Goal: Communication & Community: Share content

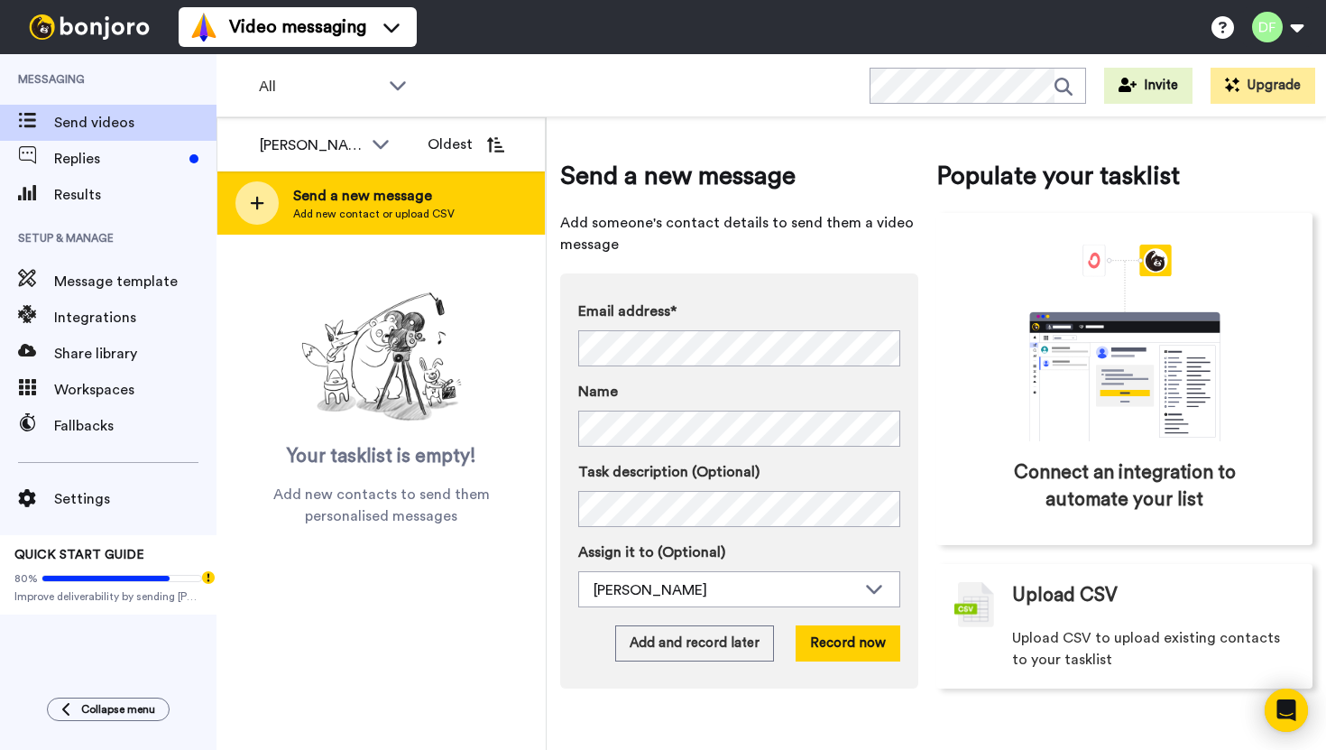
click at [371, 203] on span "Send a new message" at bounding box center [374, 196] width 162 height 22
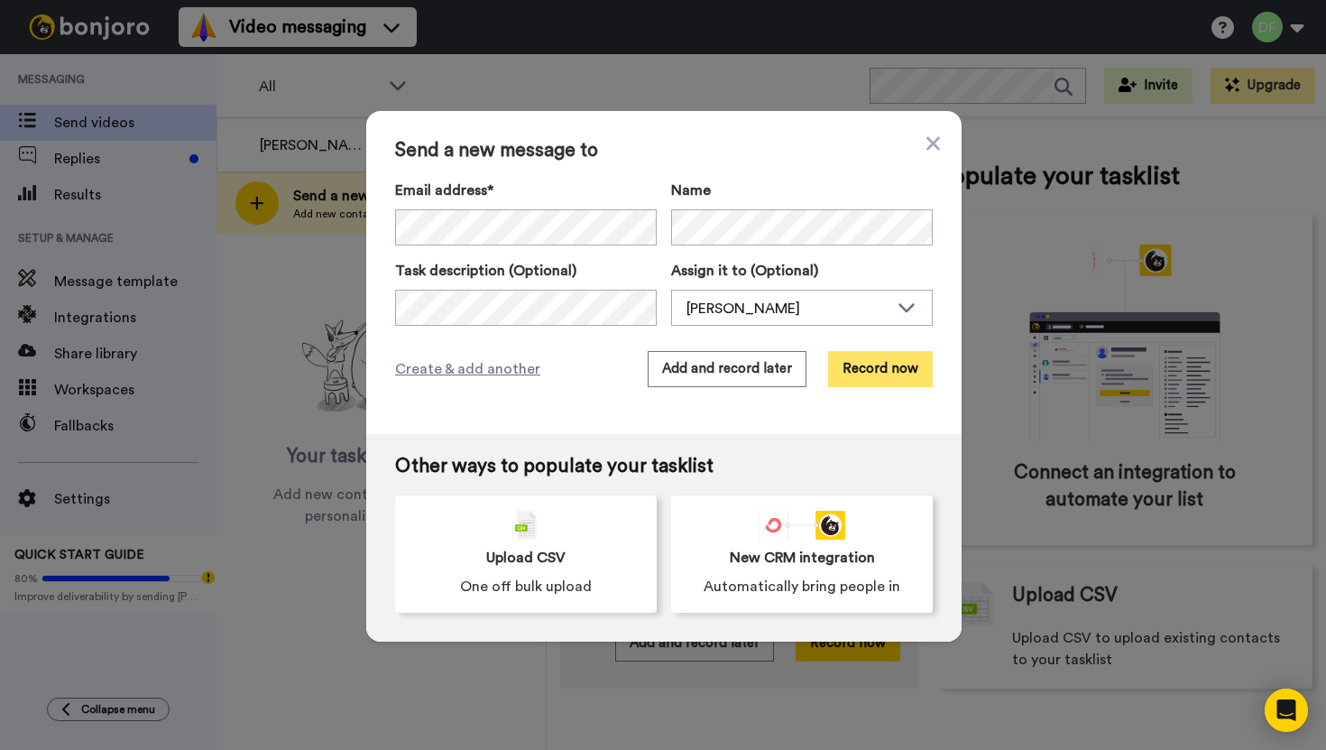
click at [871, 370] on button "Record now" at bounding box center [880, 369] width 105 height 36
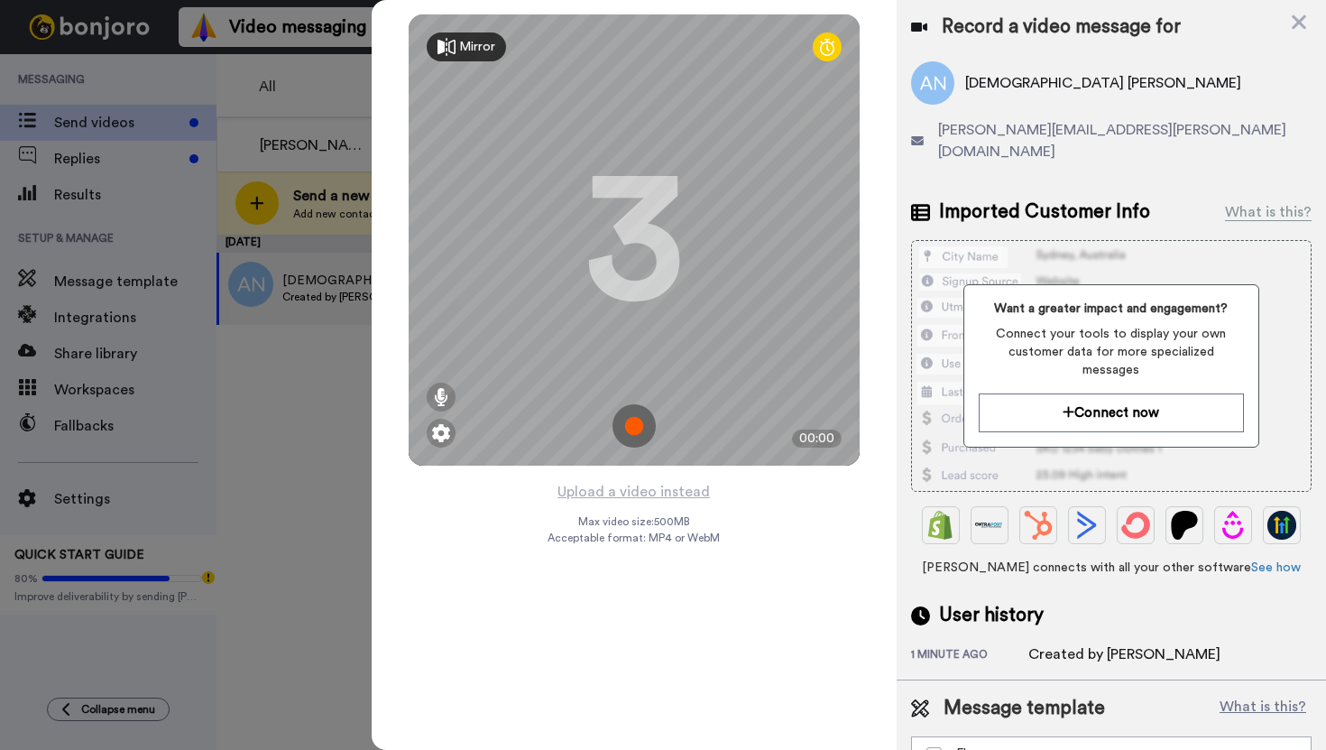
click at [642, 429] on img at bounding box center [634, 425] width 43 height 43
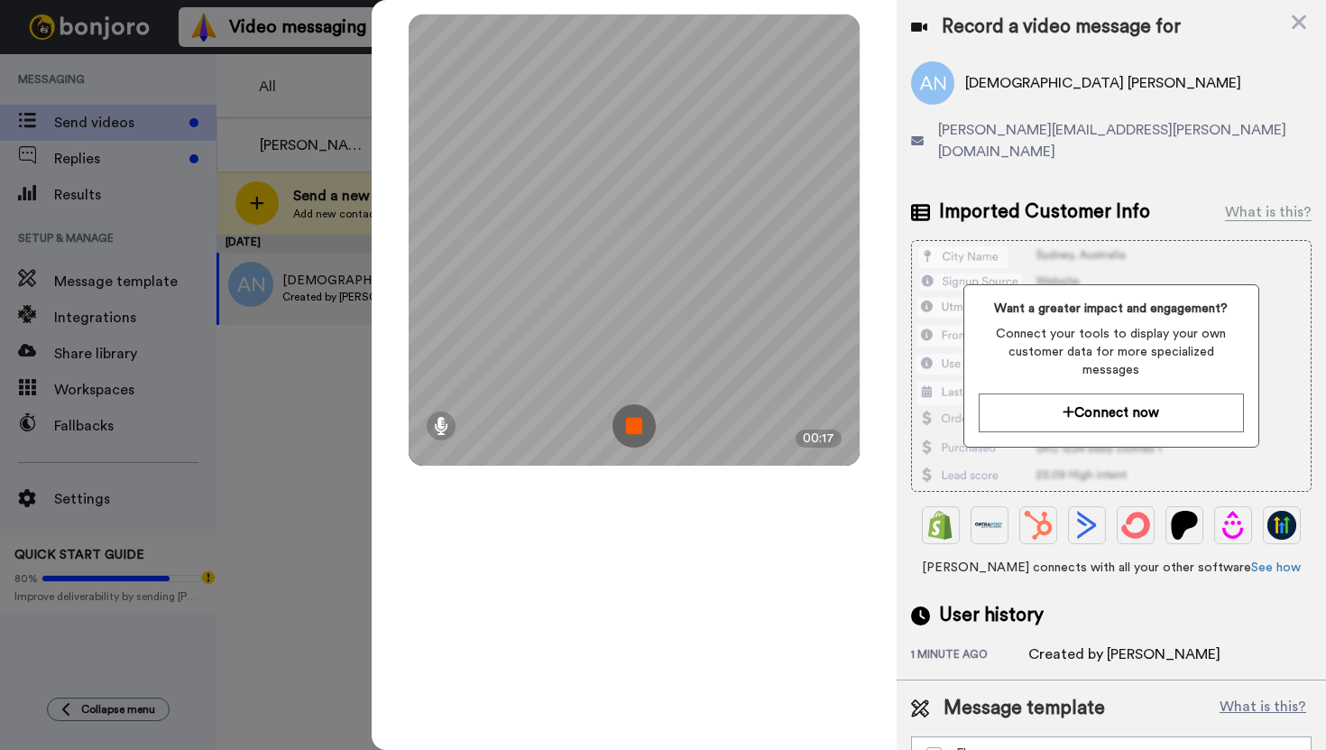
click at [642, 429] on img at bounding box center [634, 425] width 43 height 43
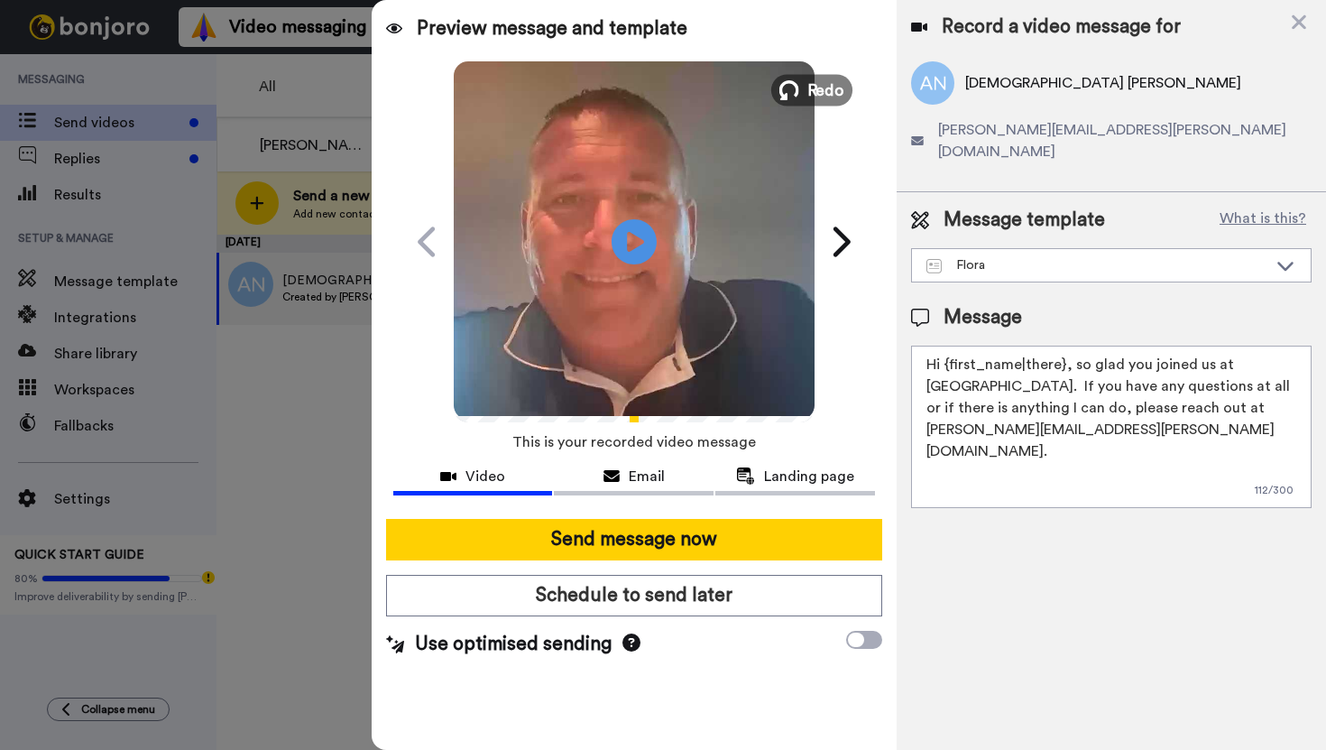
click at [809, 92] on span "Redo" at bounding box center [826, 89] width 38 height 23
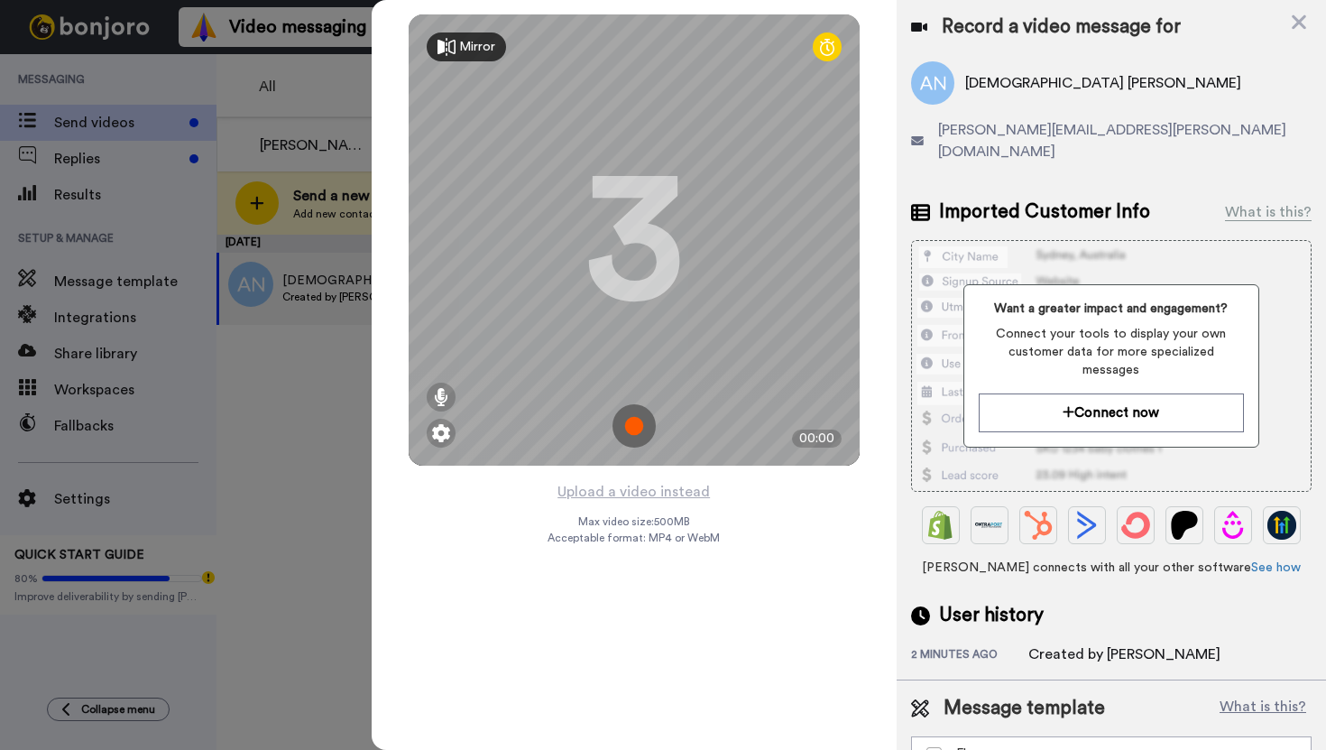
click at [643, 427] on img at bounding box center [634, 425] width 43 height 43
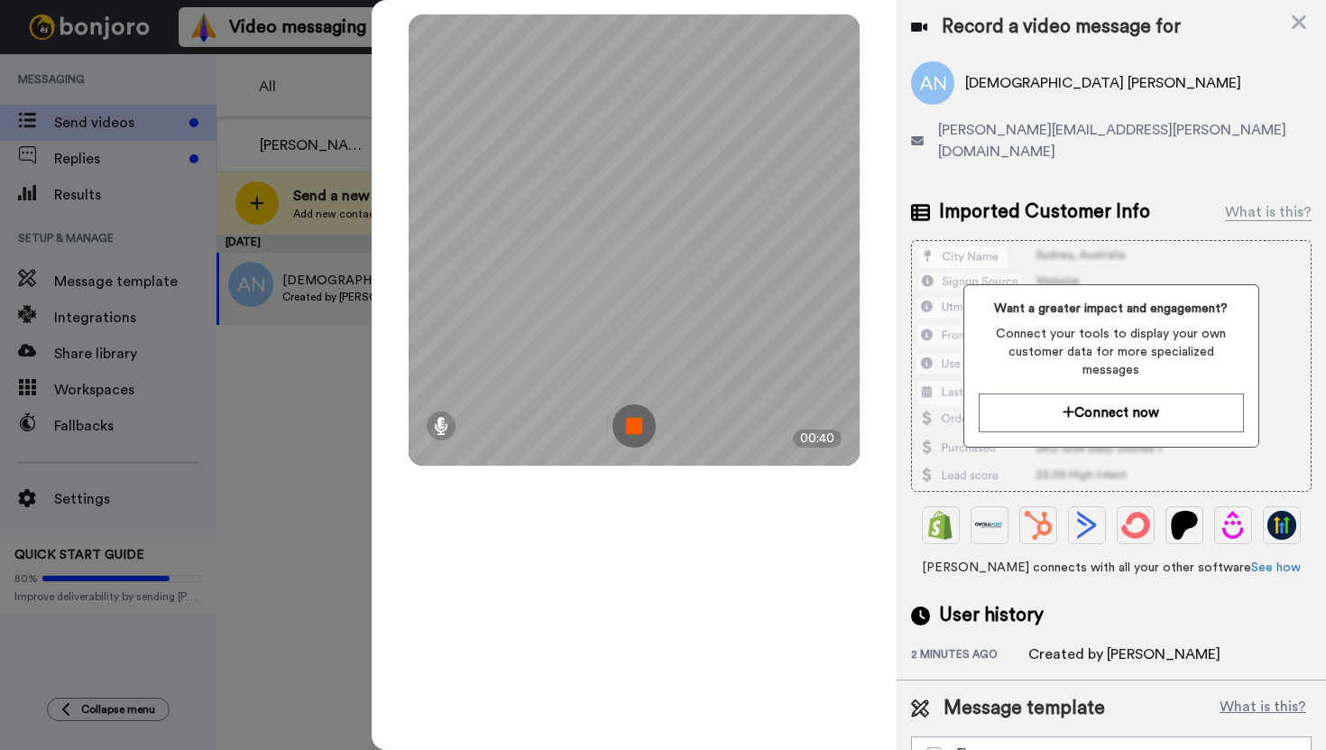
click at [643, 427] on img at bounding box center [634, 425] width 43 height 43
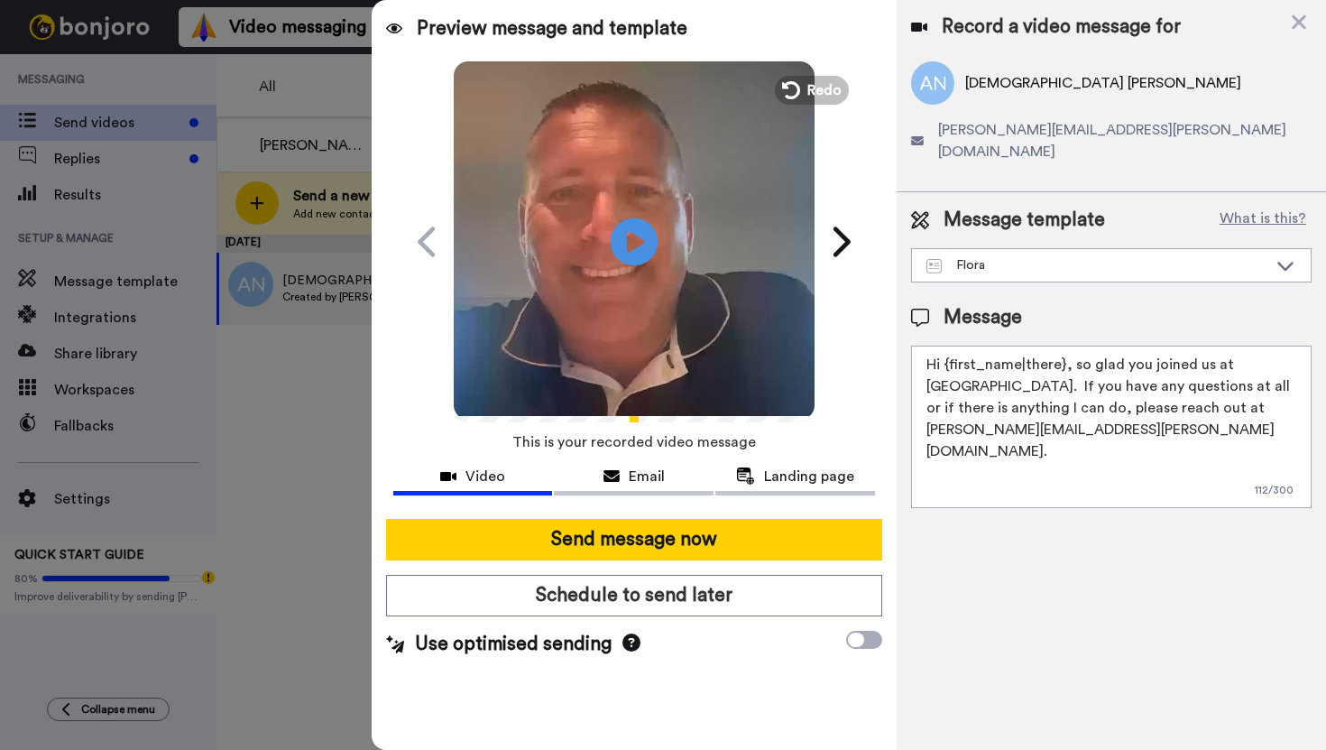
click at [627, 242] on icon "Play/Pause" at bounding box center [634, 242] width 48 height 86
click at [1064, 346] on textarea "Hi {first_name|there}, so glad you joined us at [GEOGRAPHIC_DATA]. If you have …" at bounding box center [1111, 427] width 401 height 162
type textarea "Hey [PERSON_NAME], so glad you joined us at [GEOGRAPHIC_DATA]. If you have any …"
click at [627, 481] on div "Email" at bounding box center [634, 477] width 160 height 22
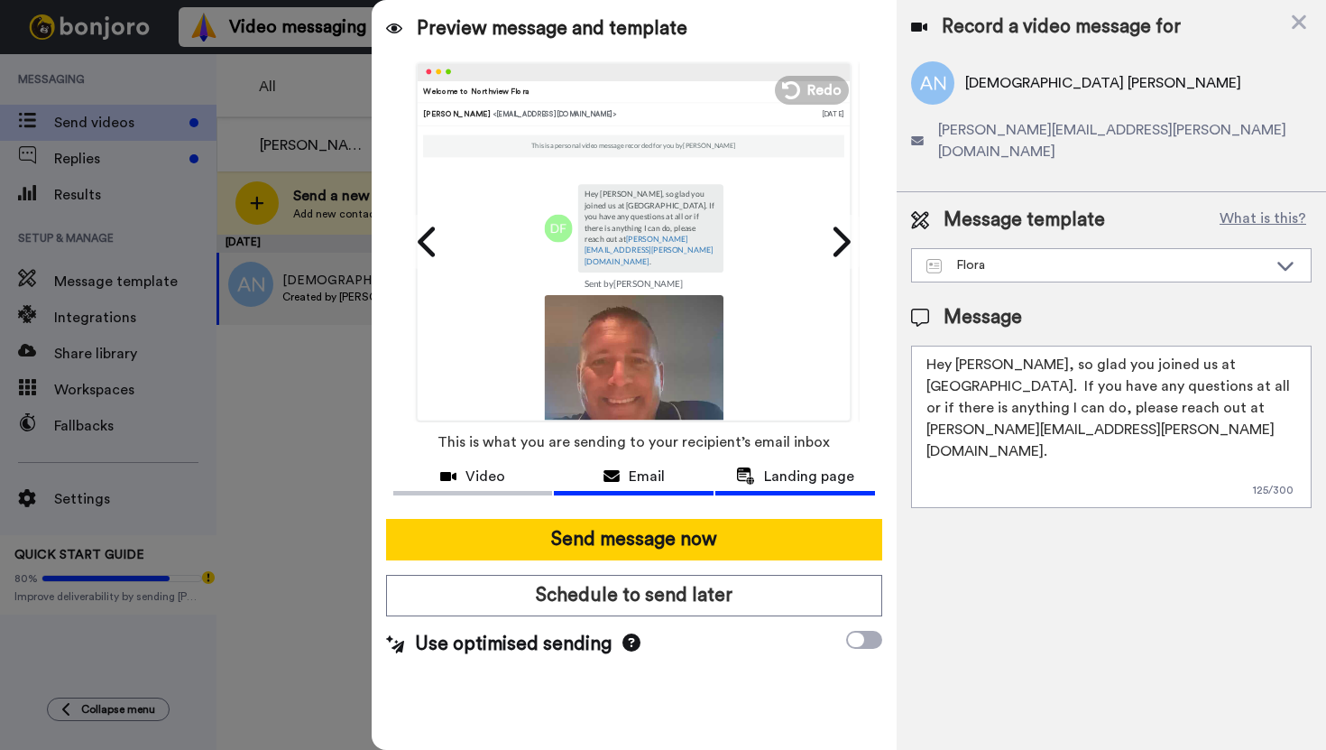
click at [760, 473] on div "Landing page" at bounding box center [796, 477] width 160 height 22
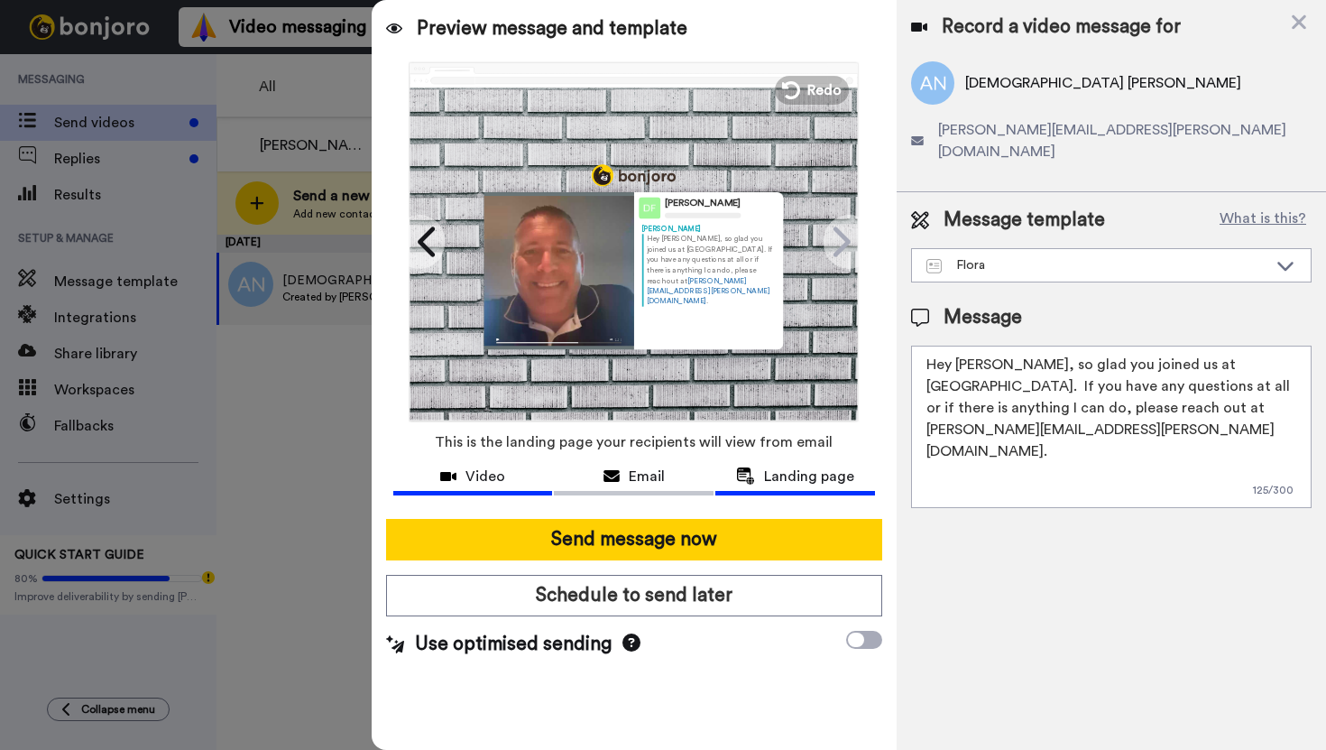
click at [497, 476] on span "Video" at bounding box center [486, 477] width 40 height 22
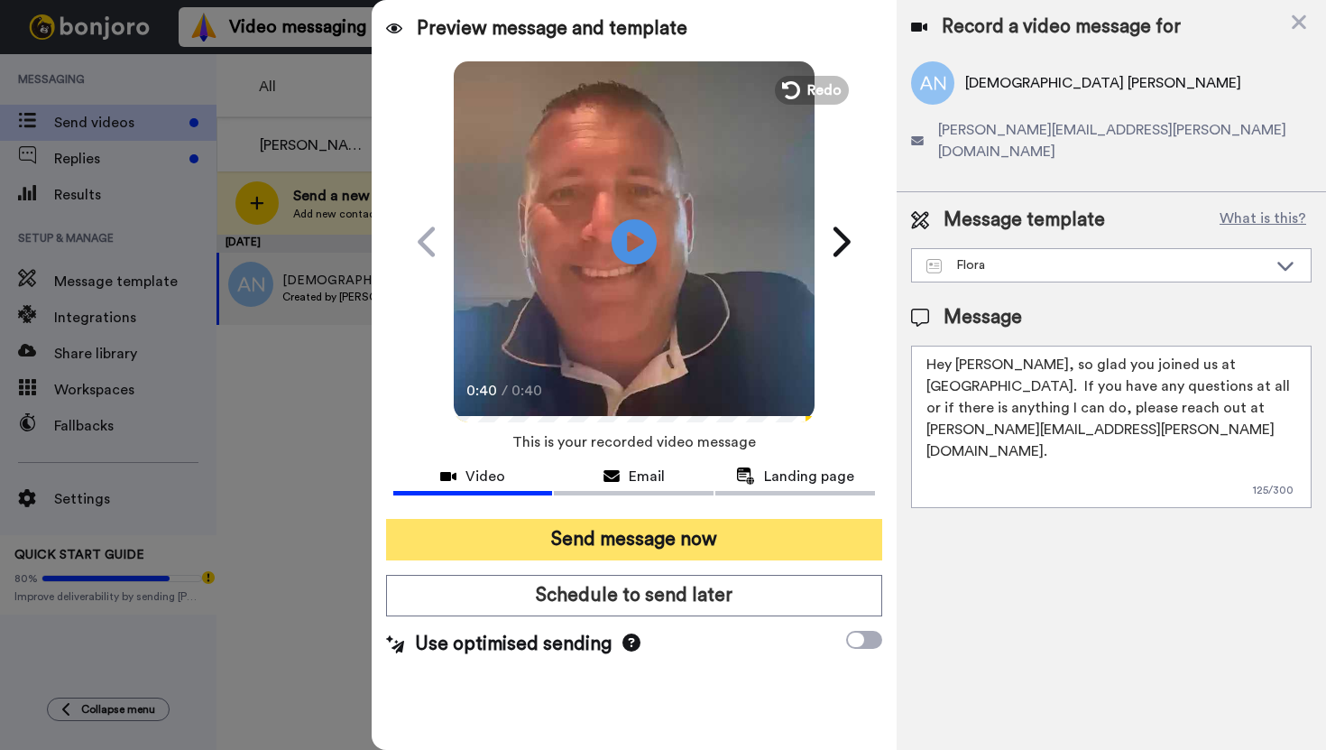
click at [618, 541] on button "Send message now" at bounding box center [634, 540] width 496 height 42
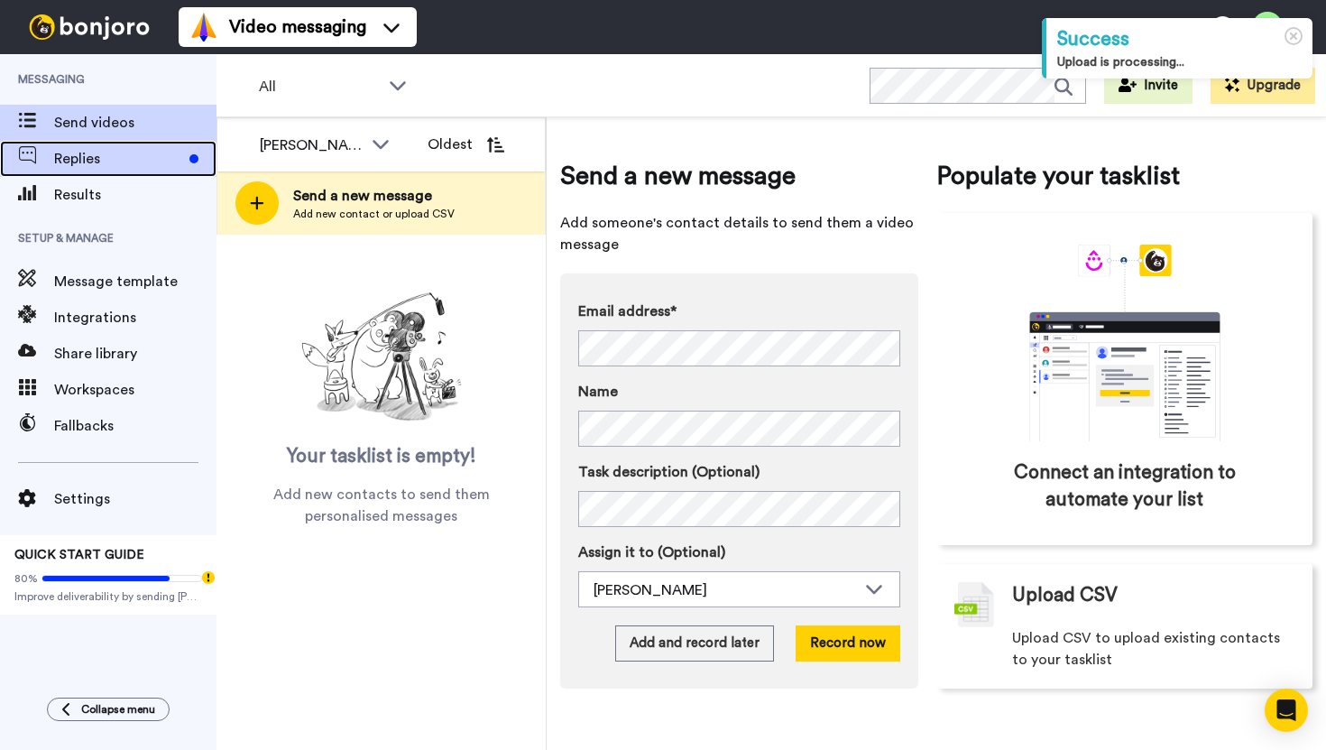
click at [131, 166] on span "Replies" at bounding box center [118, 159] width 128 height 22
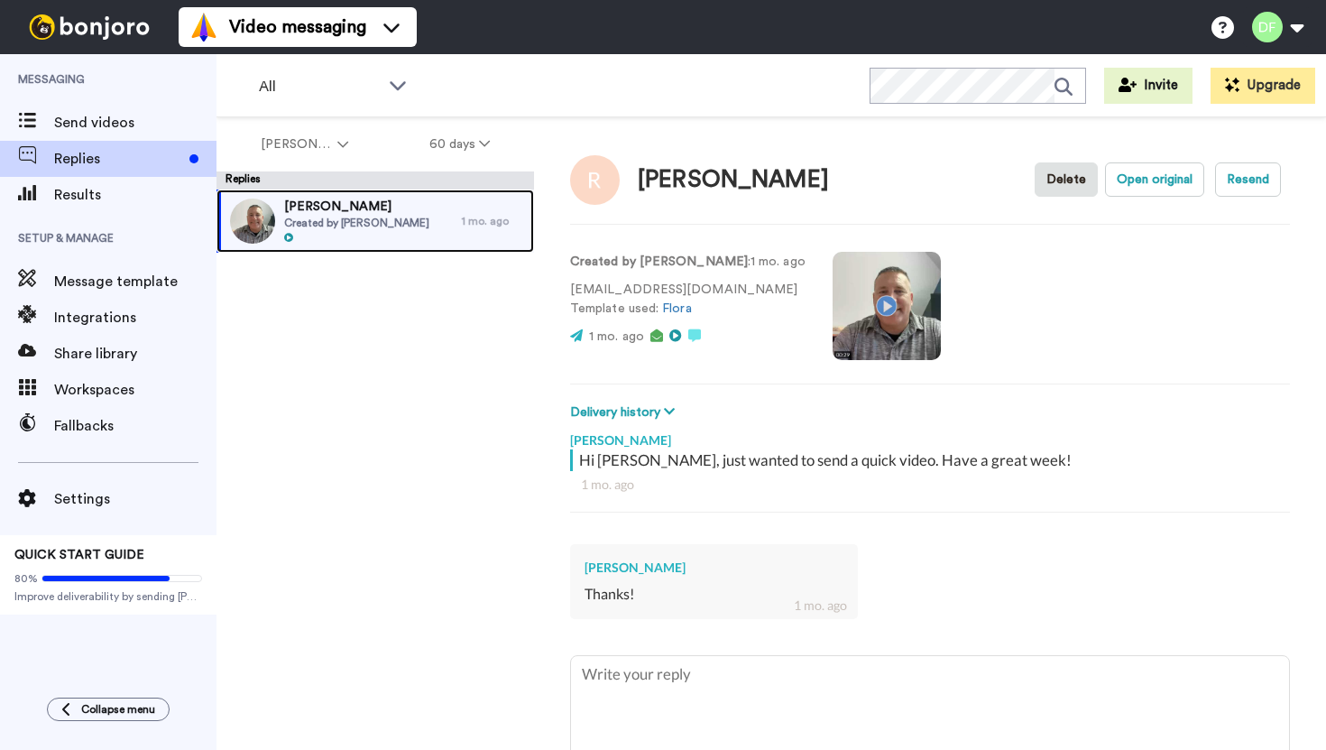
click at [350, 226] on span "Created by [PERSON_NAME]" at bounding box center [356, 223] width 145 height 14
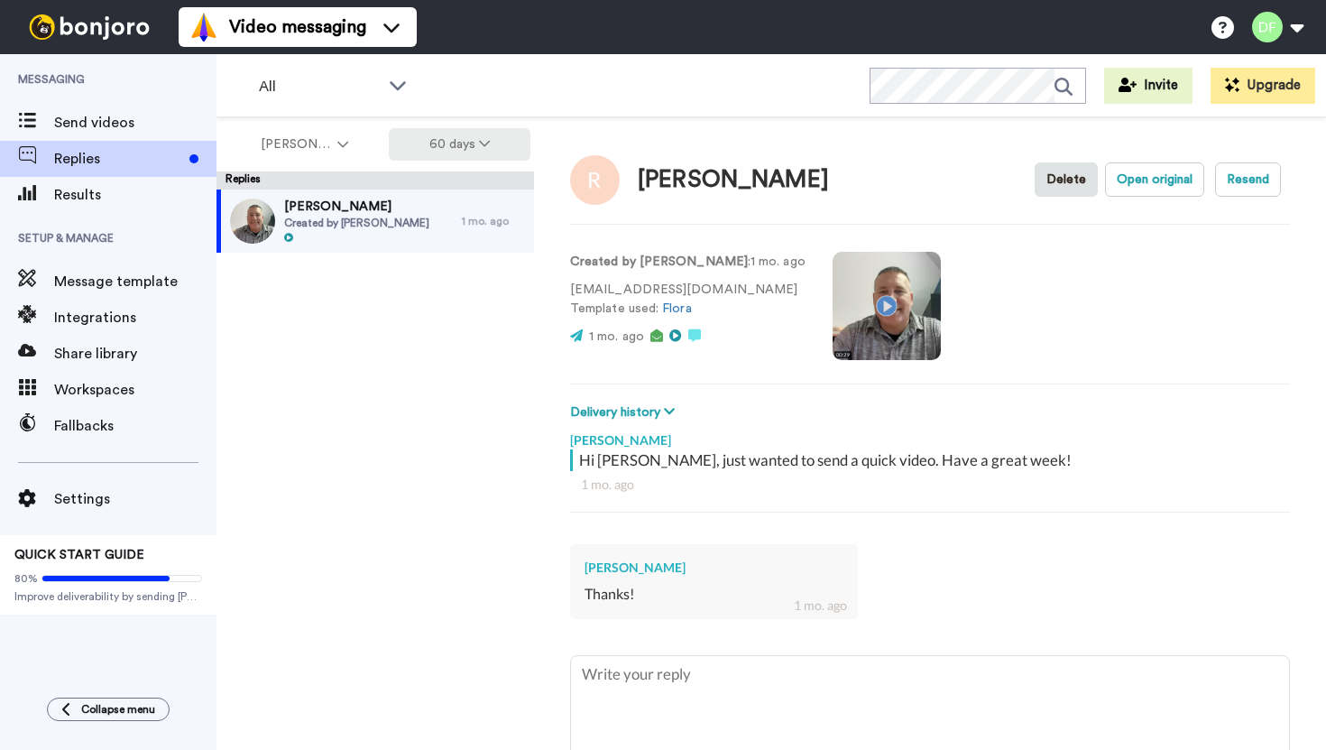
click at [454, 139] on button "60 days" at bounding box center [460, 144] width 142 height 32
click at [374, 140] on button "[PERSON_NAME]" at bounding box center [304, 144] width 169 height 32
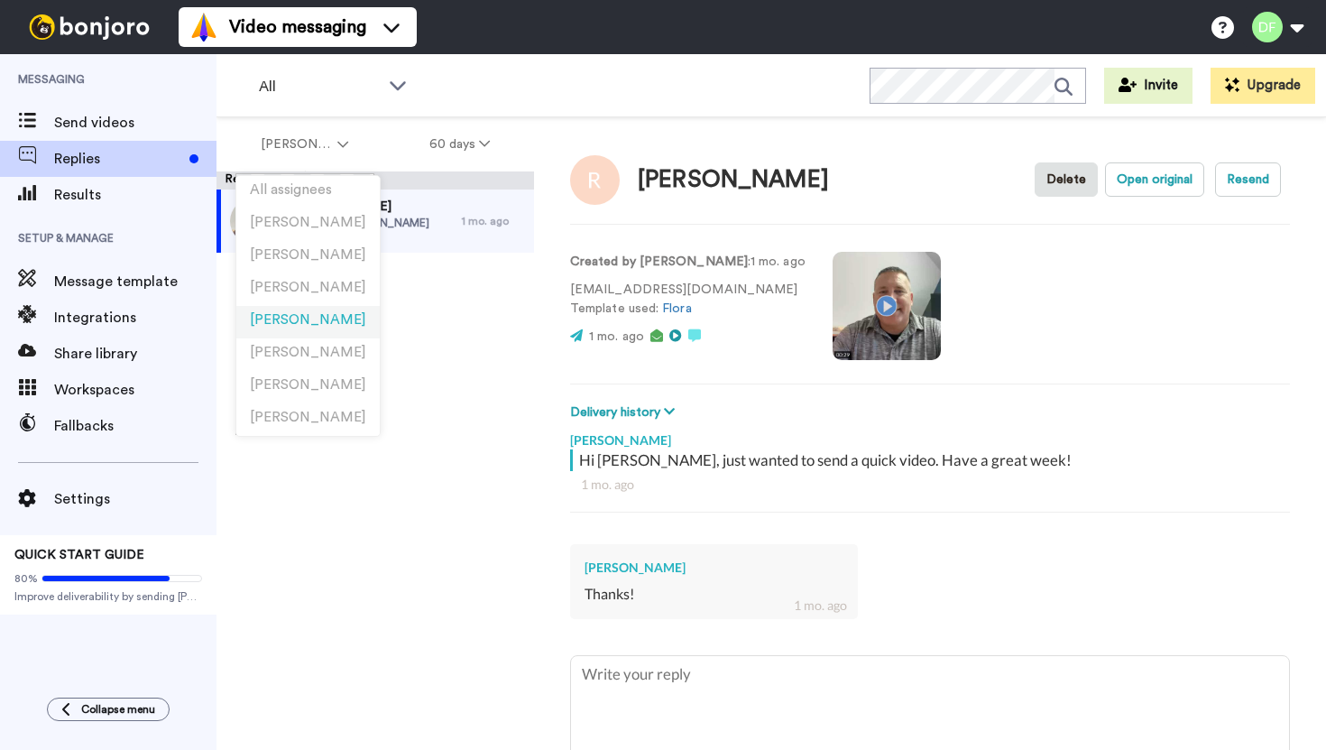
click at [310, 310] on li "[PERSON_NAME]" at bounding box center [307, 322] width 143 height 32
type textarea "x"
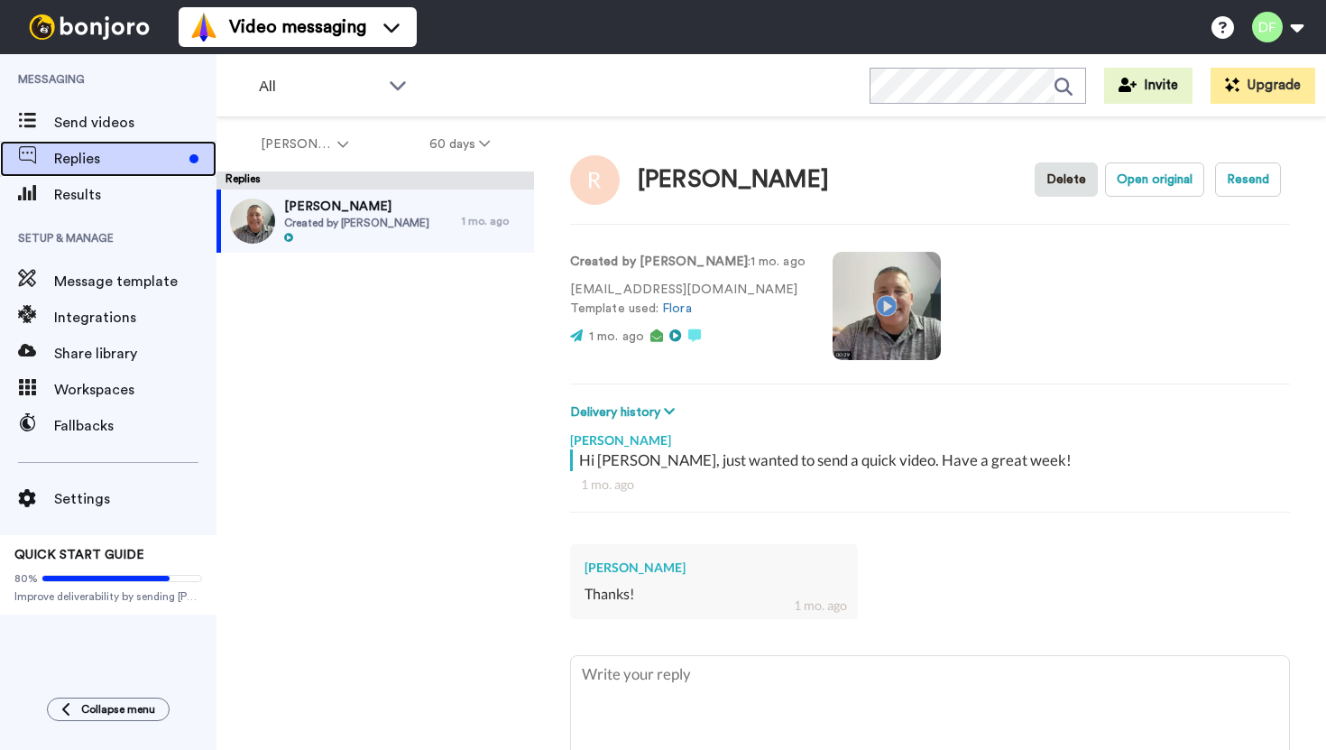
click at [148, 159] on span "Replies" at bounding box center [118, 159] width 128 height 22
